Goal: Task Accomplishment & Management: Use online tool/utility

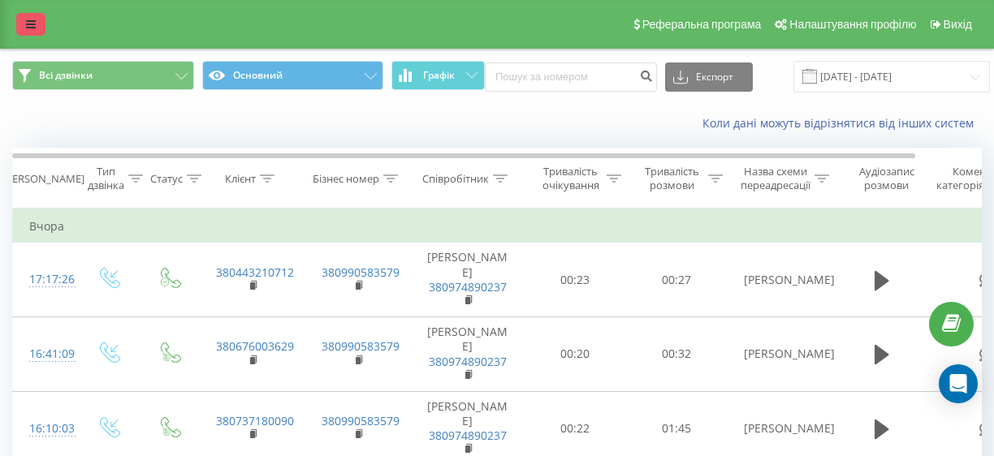
click at [34, 32] on link at bounding box center [30, 24] width 29 height 23
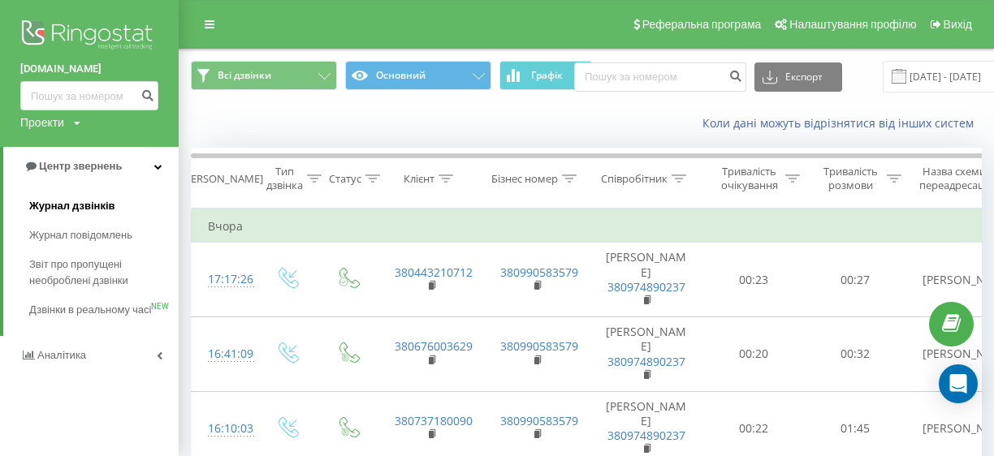
click at [97, 207] on span "Журнал дзвінків" at bounding box center [72, 206] width 86 height 16
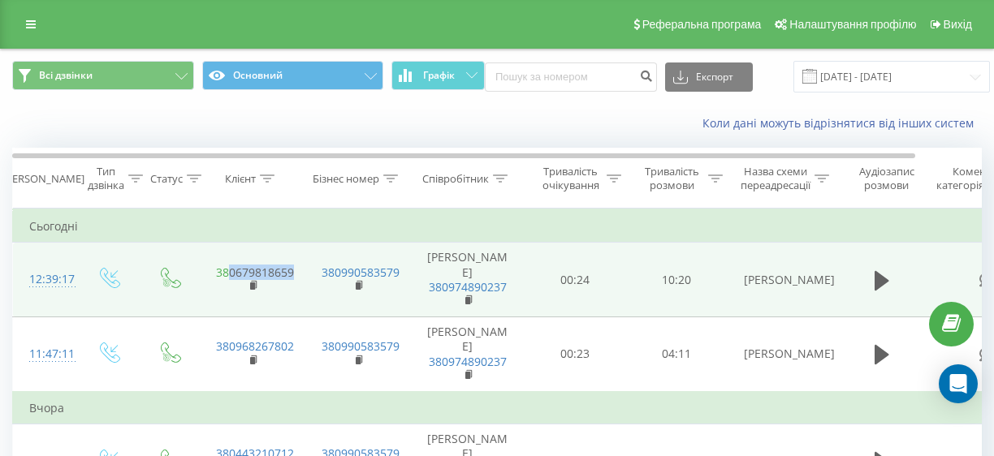
drag, startPoint x: 295, startPoint y: 266, endPoint x: 230, endPoint y: 264, distance: 65.0
click at [230, 264] on td "380679818659" at bounding box center [253, 280] width 106 height 75
copy link "0679818659"
